Goal: Transaction & Acquisition: Purchase product/service

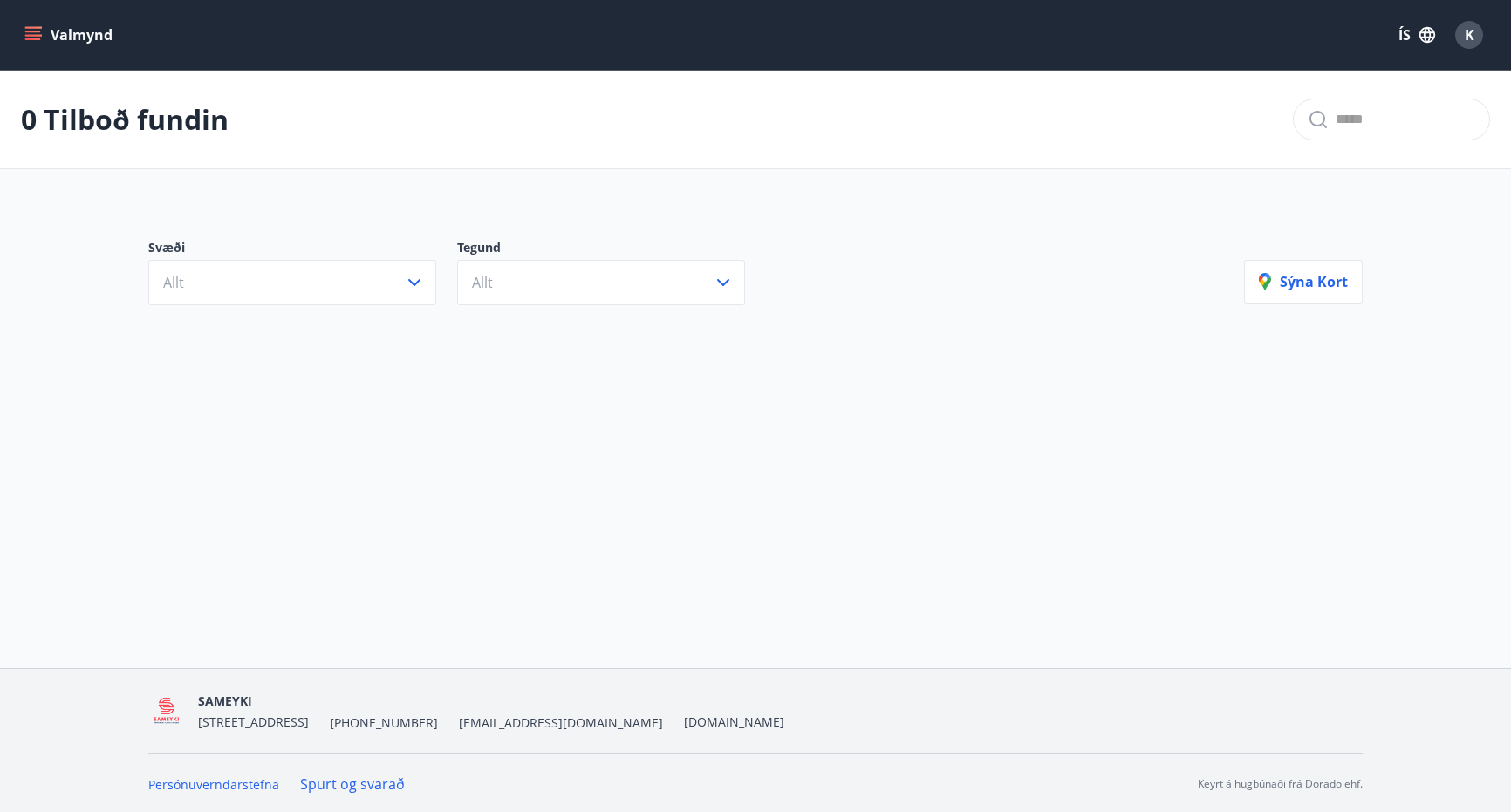
scroll to position [3, 0]
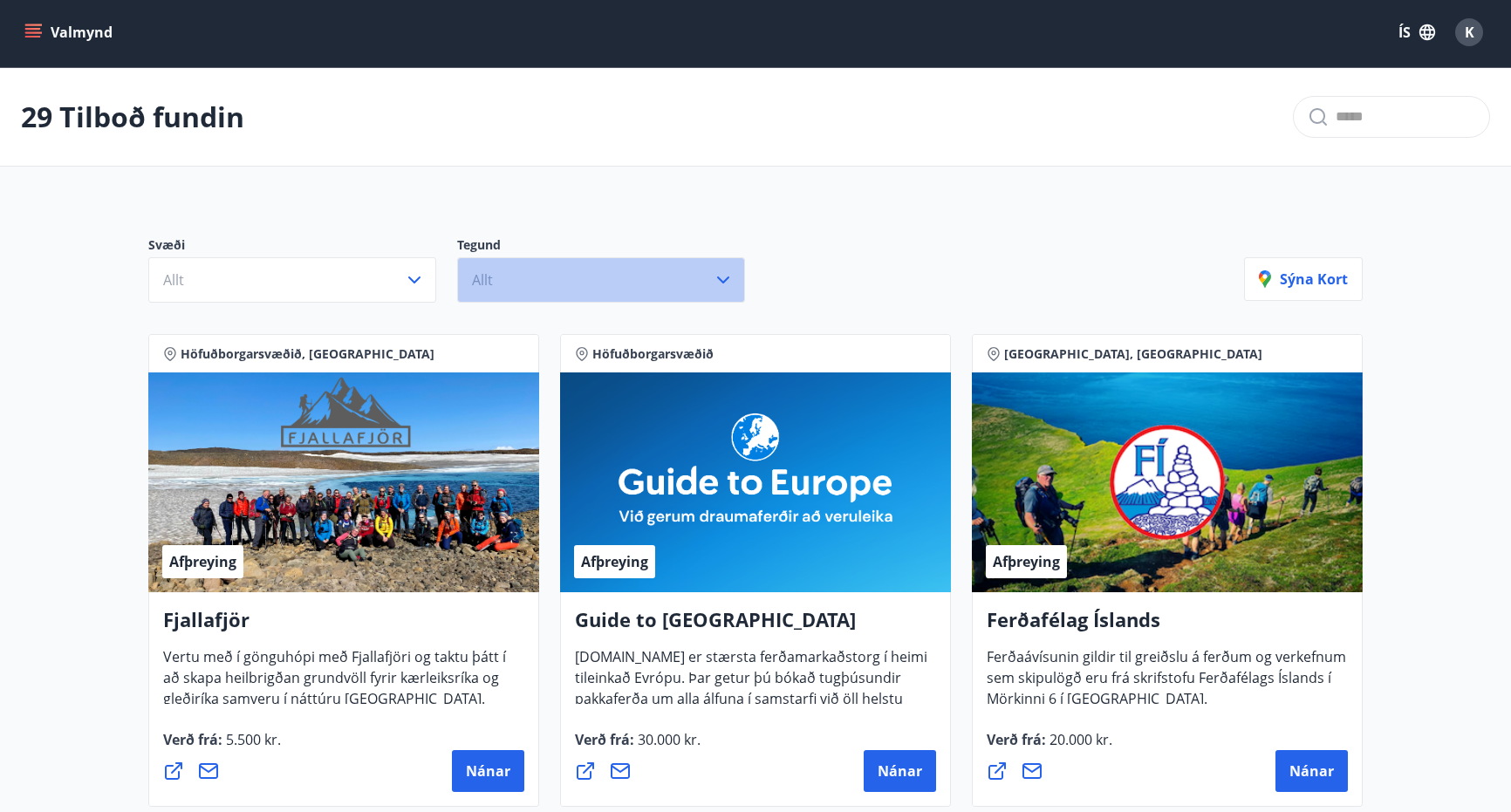
click at [489, 287] on span "Allt" at bounding box center [482, 280] width 21 height 20
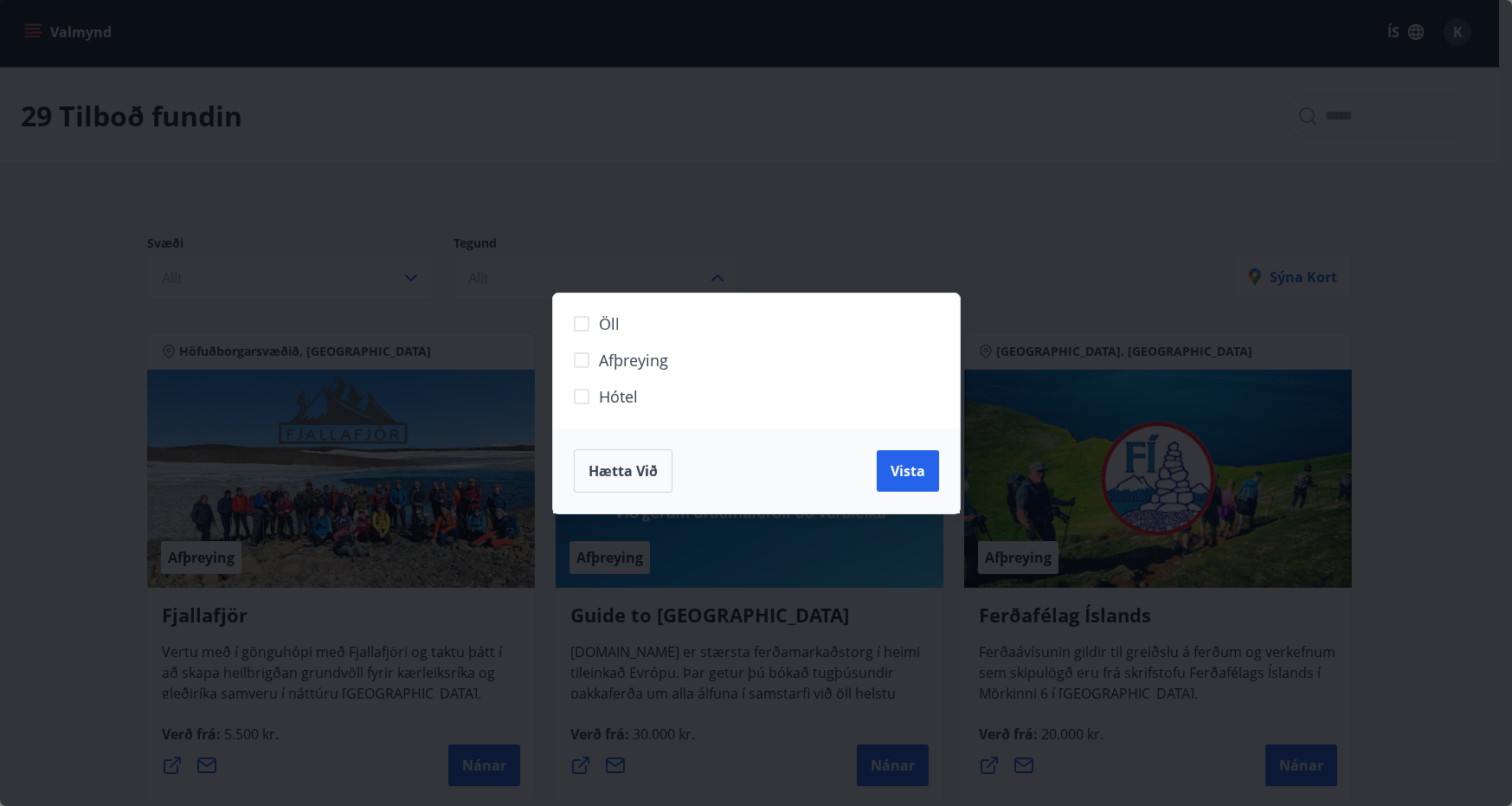
click at [624, 396] on span "Hótel" at bounding box center [618, 396] width 39 height 22
click at [922, 467] on span "Vista" at bounding box center [908, 471] width 35 height 19
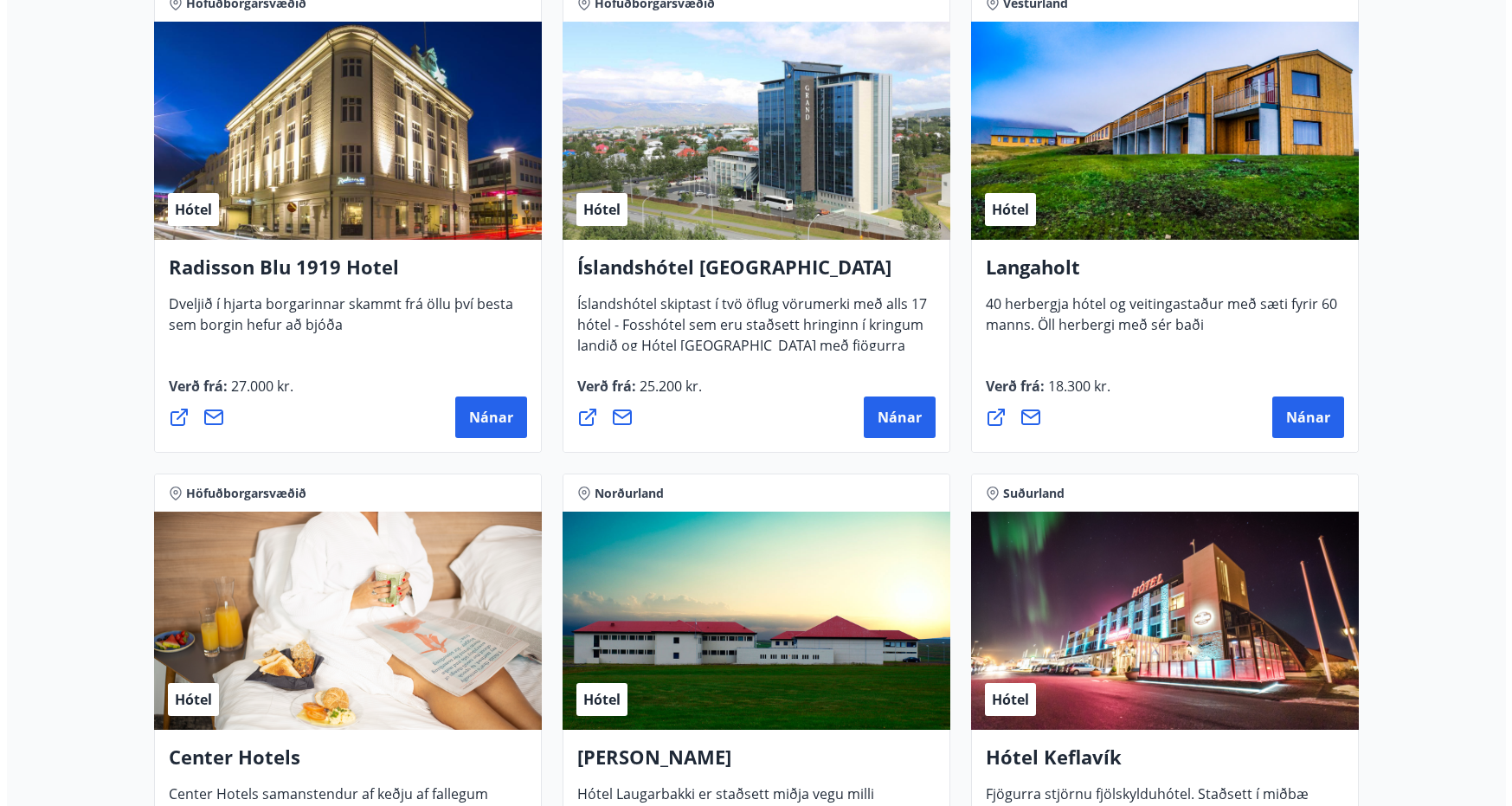
scroll to position [2945, 0]
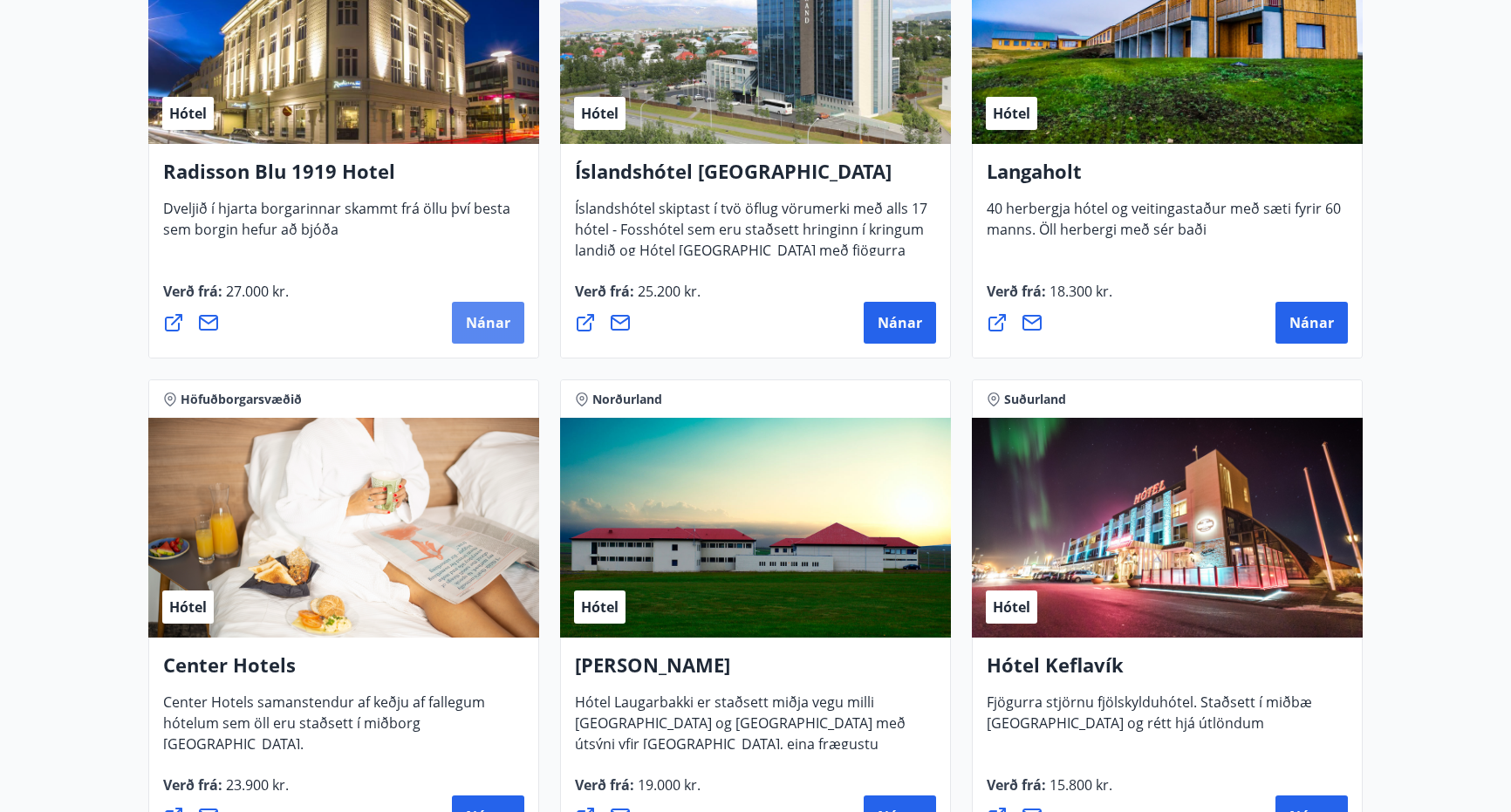
click at [493, 324] on span "Nánar" at bounding box center [487, 323] width 44 height 20
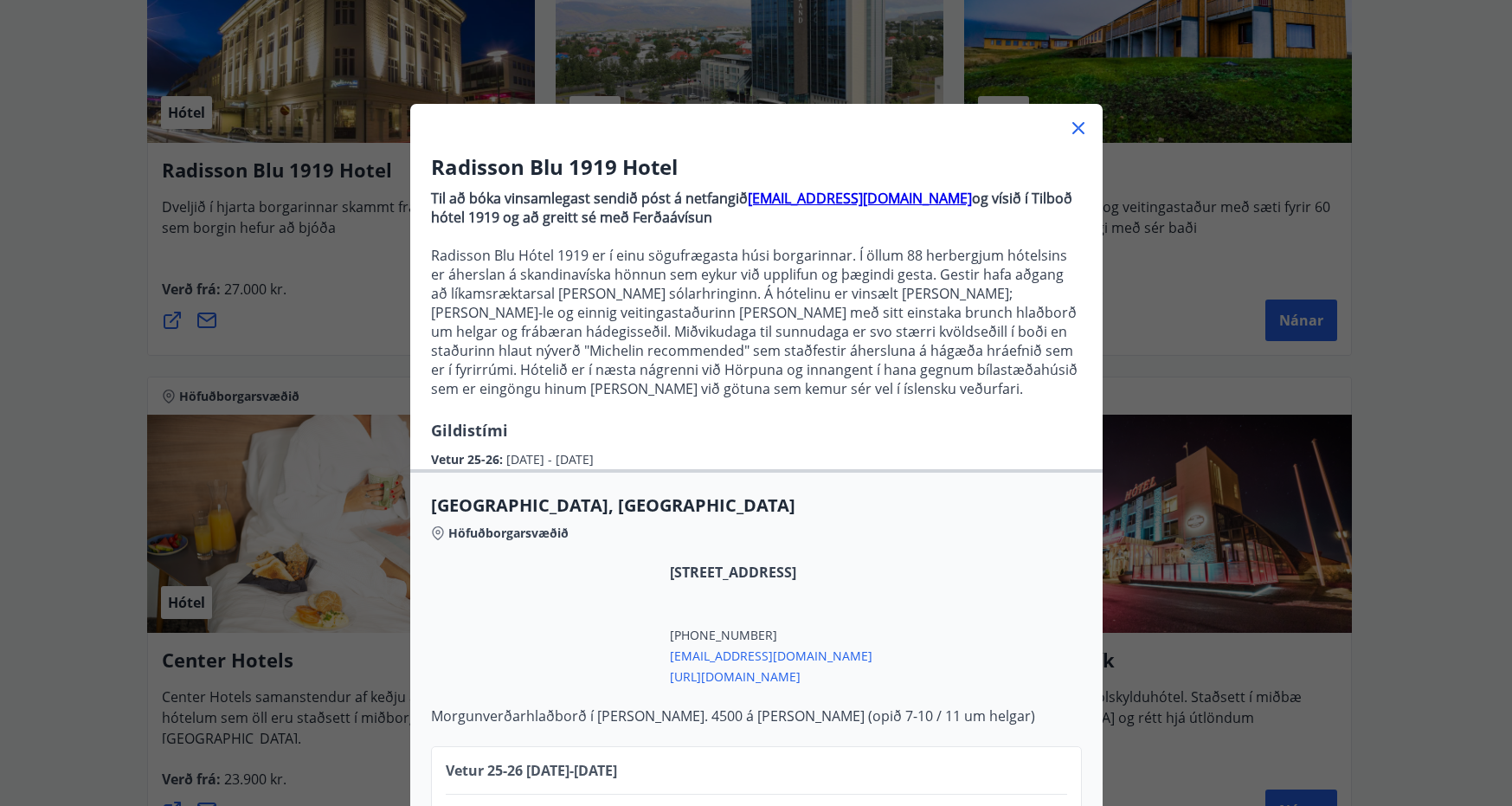
scroll to position [112, 0]
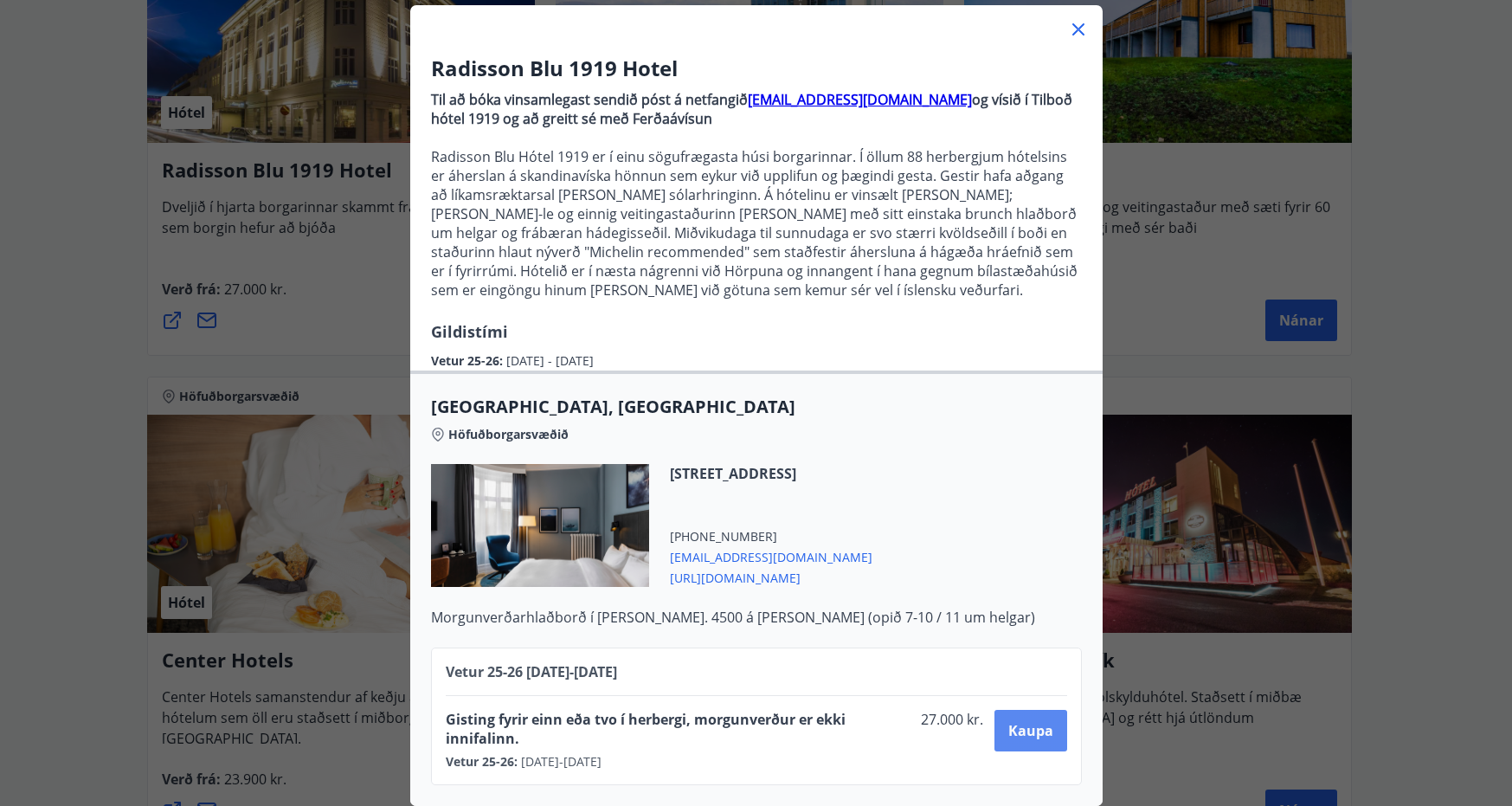
click at [1012, 721] on span "Kaupa" at bounding box center [1031, 731] width 45 height 19
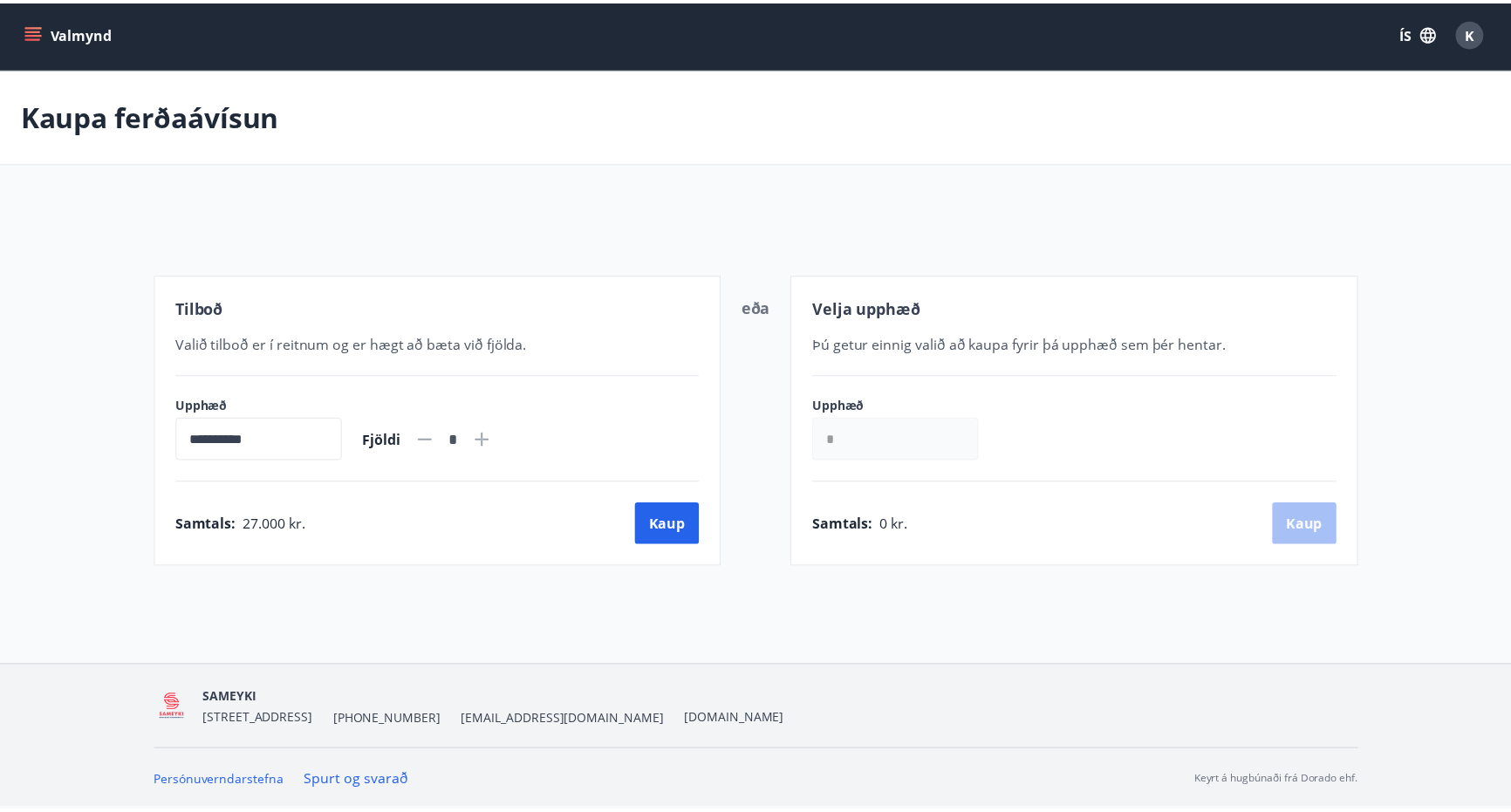
scroll to position [3, 0]
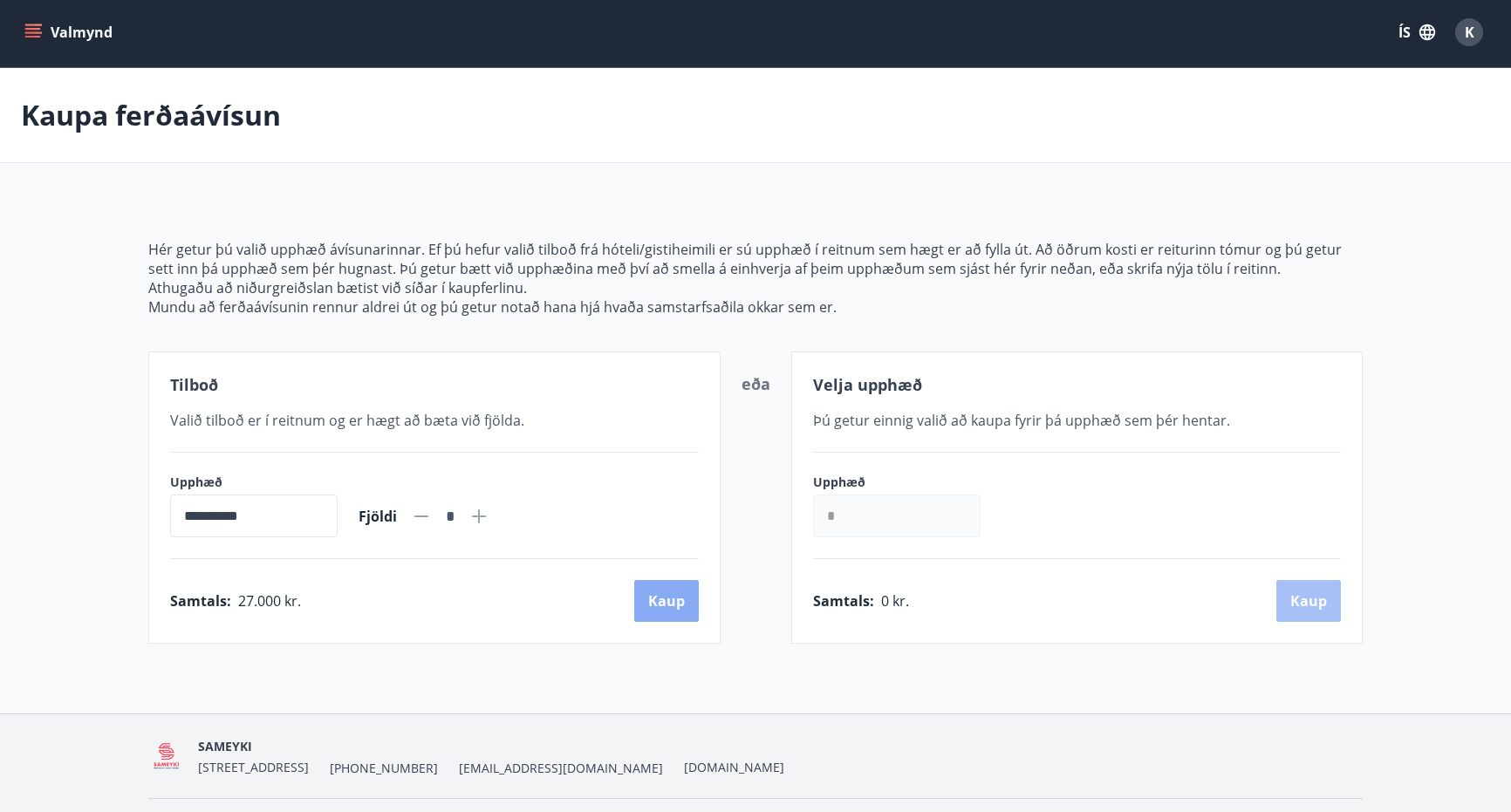
click at [679, 601] on button "Kaup" at bounding box center [666, 600] width 65 height 42
click at [489, 502] on div "*" at bounding box center [450, 516] width 78 height 30
click at [486, 511] on icon at bounding box center [479, 516] width 14 height 14
type input "*"
click at [680, 596] on button "Kaup" at bounding box center [666, 600] width 65 height 42
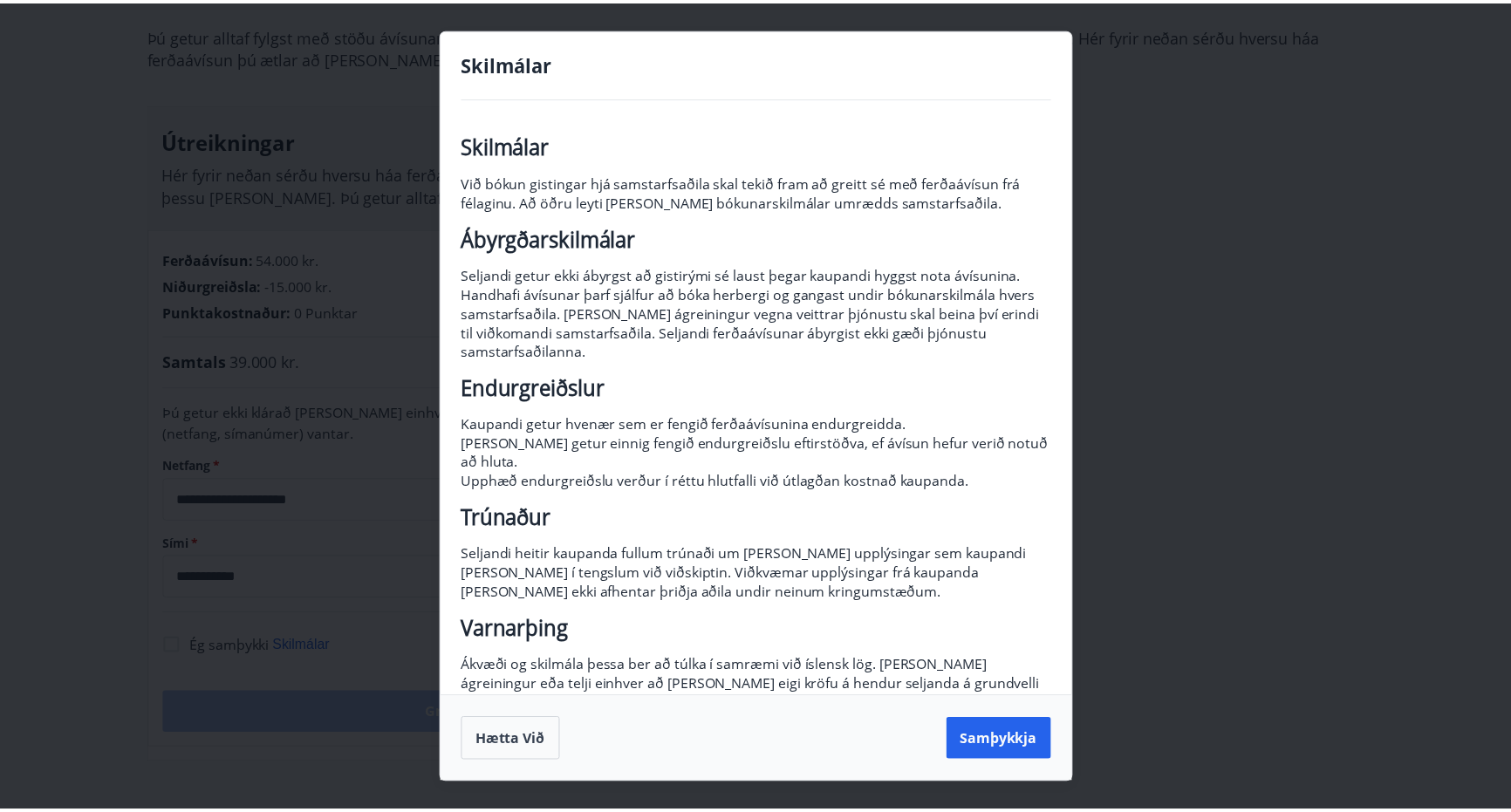
scroll to position [20, 0]
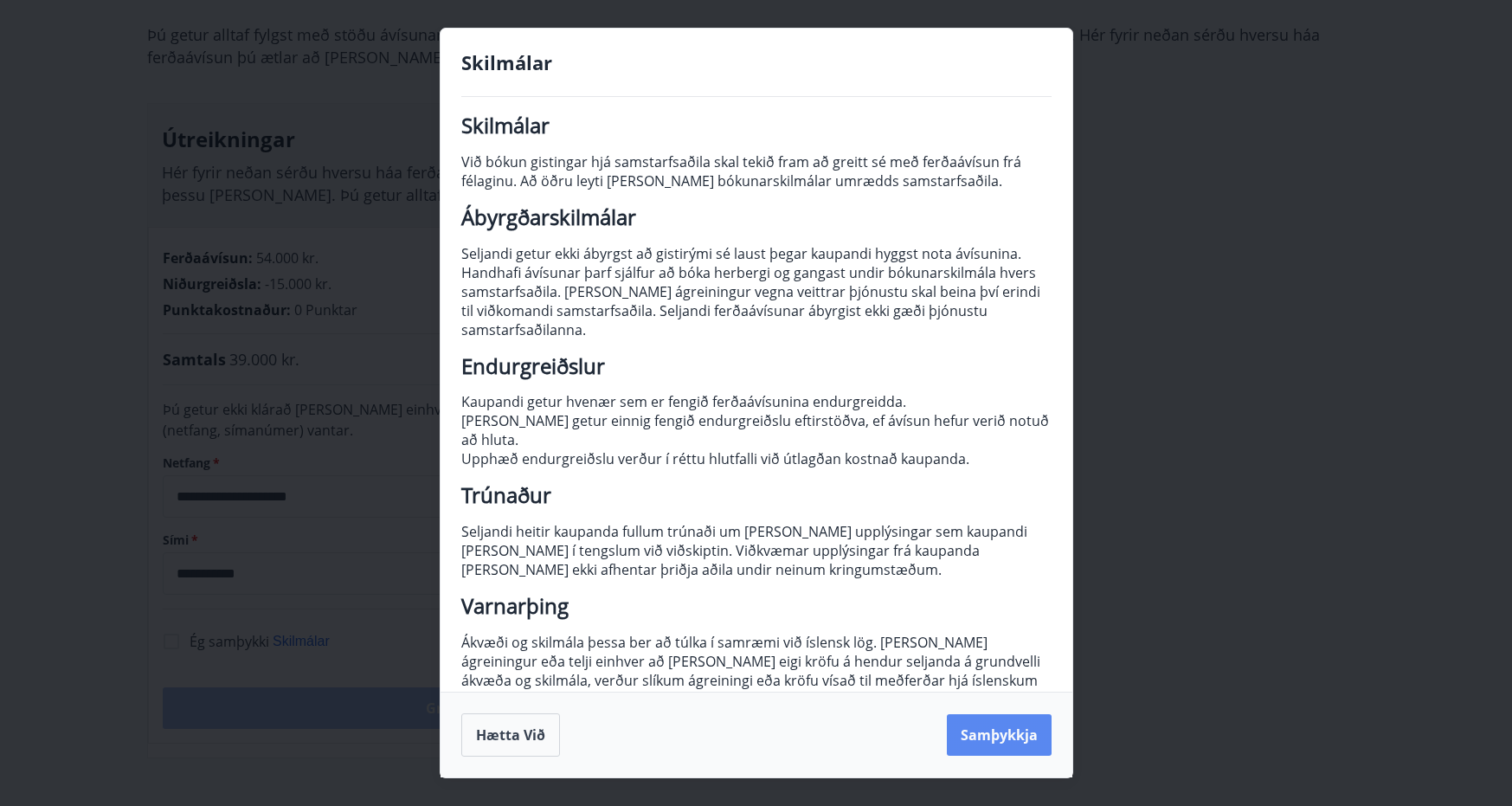
click at [989, 743] on button "Samþykkja" at bounding box center [1000, 734] width 105 height 42
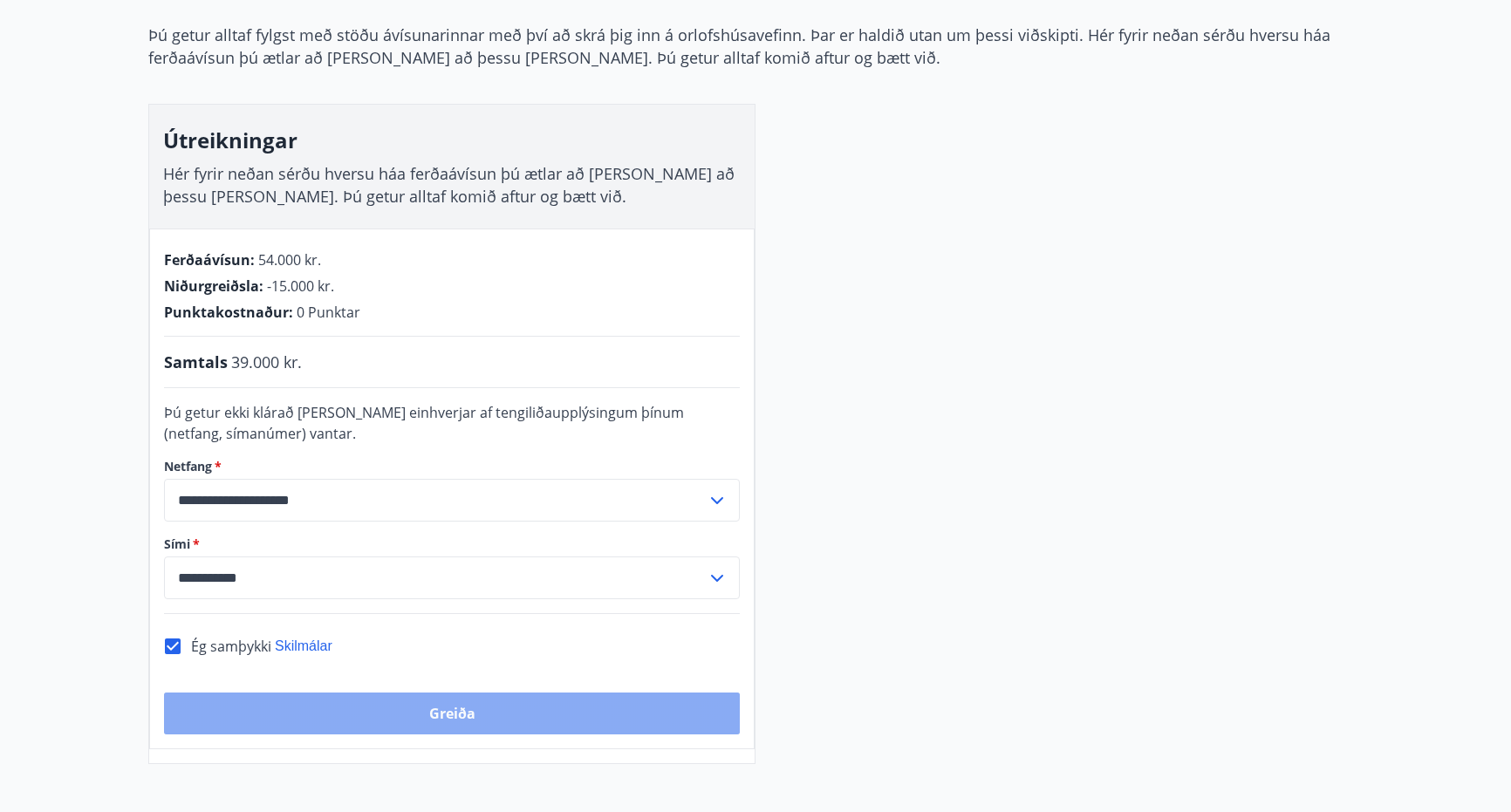
click at [449, 713] on button "Greiða" at bounding box center [452, 713] width 576 height 42
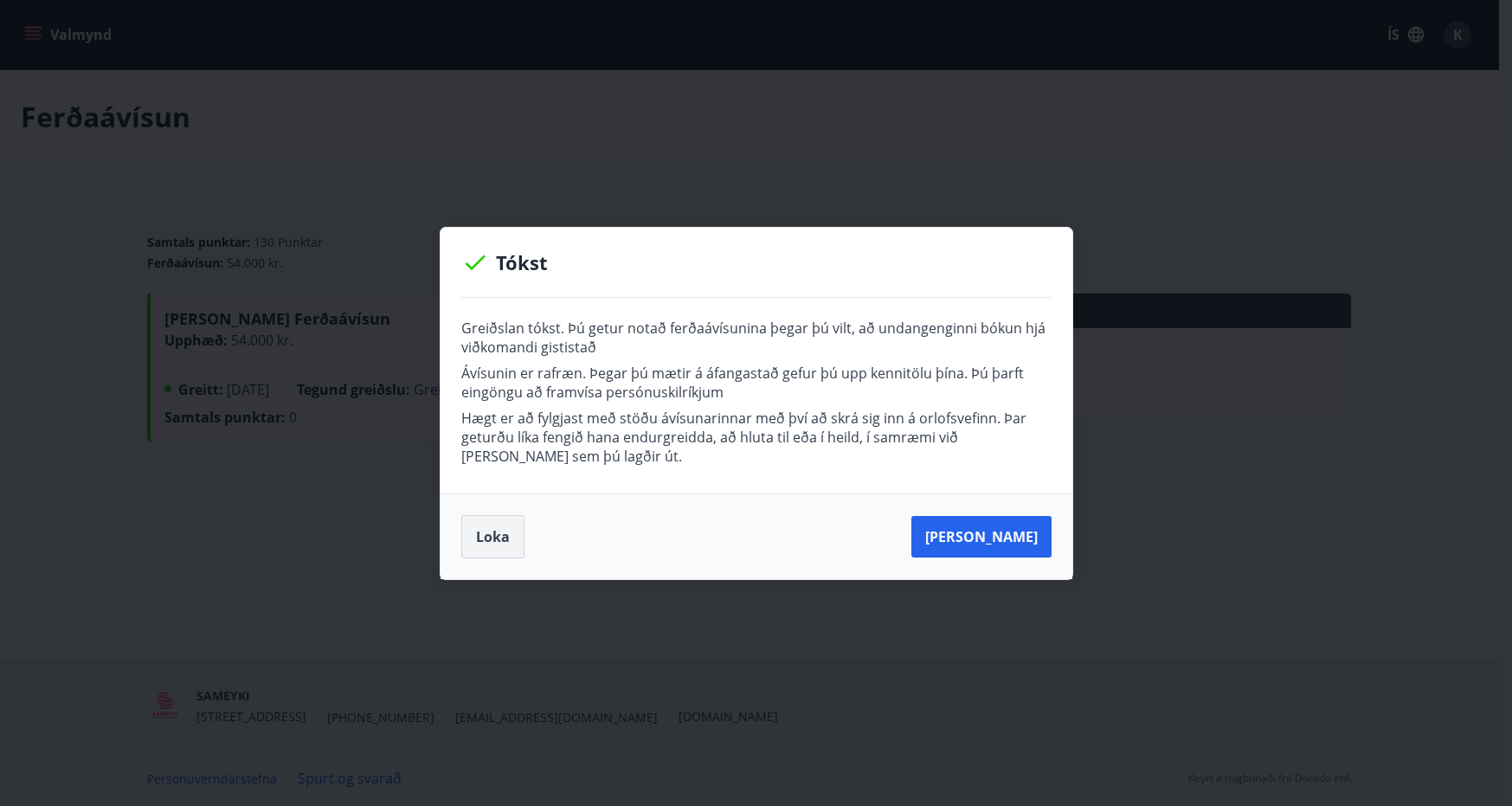
click at [494, 539] on button "Loka" at bounding box center [492, 537] width 63 height 44
